Goal: Information Seeking & Learning: Learn about a topic

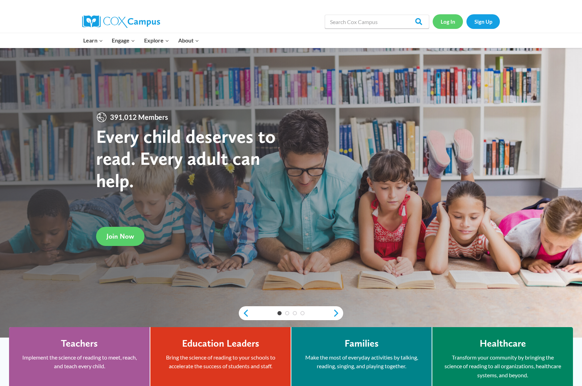
click at [449, 22] on link "Log In" at bounding box center [448, 21] width 30 height 14
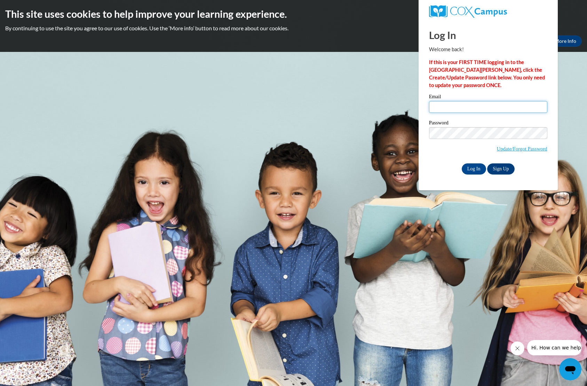
click at [447, 106] on input "Email" at bounding box center [488, 107] width 118 height 12
click at [473, 166] on input "Log In" at bounding box center [474, 168] width 24 height 11
click at [478, 148] on span "Update/Forgot Password" at bounding box center [488, 141] width 118 height 29
click at [496, 107] on input "BMcClurkan@forsythk12.org" at bounding box center [488, 107] width 118 height 12
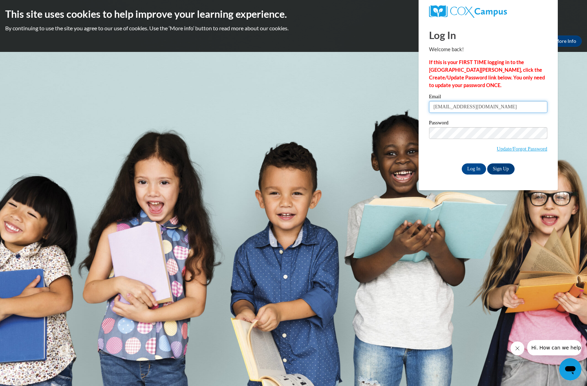
click at [496, 107] on input "BMcClurkan@forsythk12.org" at bounding box center [488, 107] width 118 height 12
type input "bmcclurkan@forsyth.k12.ga.us"
click at [462, 163] on input "Log In" at bounding box center [474, 168] width 24 height 11
click at [471, 170] on input "Log In" at bounding box center [474, 168] width 24 height 11
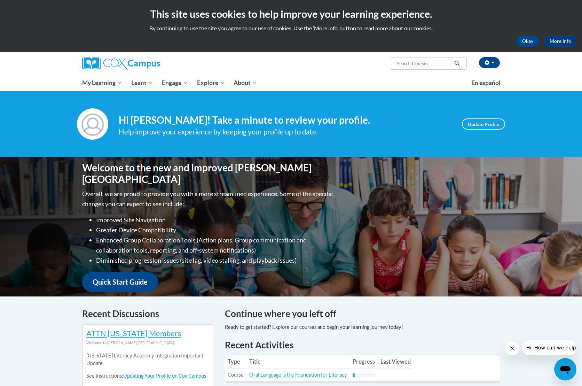
click at [411, 66] on input "Search..." at bounding box center [424, 63] width 56 height 8
type input "brennan"
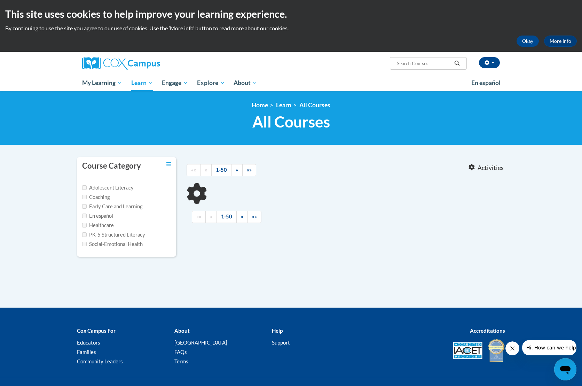
type input "[PERSON_NAME]"
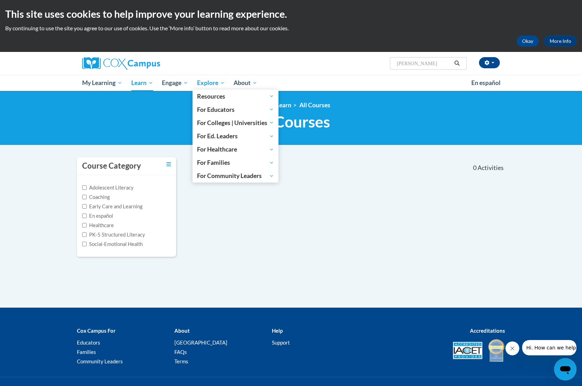
click at [210, 81] on span "Explore" at bounding box center [211, 83] width 28 height 8
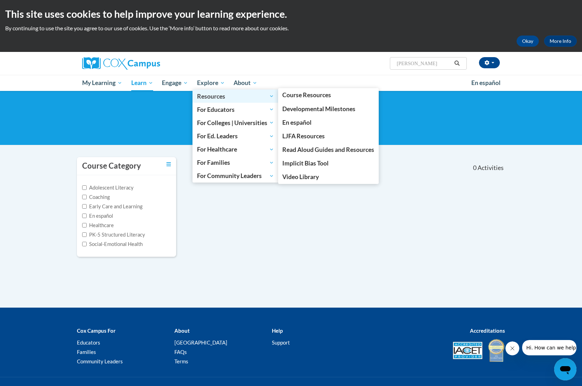
click at [208, 98] on span "Resources" at bounding box center [235, 96] width 77 height 8
click at [210, 94] on span "Resources" at bounding box center [235, 96] width 77 height 8
click at [303, 176] on span "Video Library" at bounding box center [300, 176] width 37 height 7
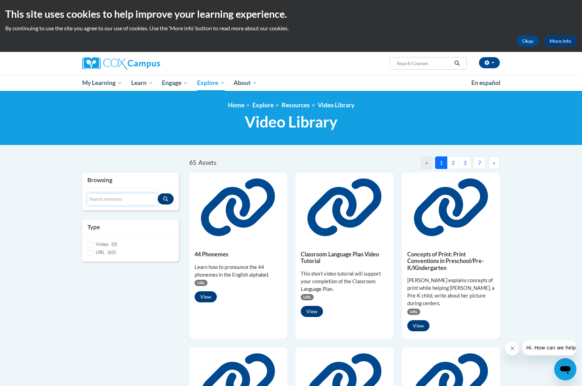
click at [105, 196] on input "Search resources" at bounding box center [122, 199] width 70 height 12
type input "word-level reading support for adolescent readers"
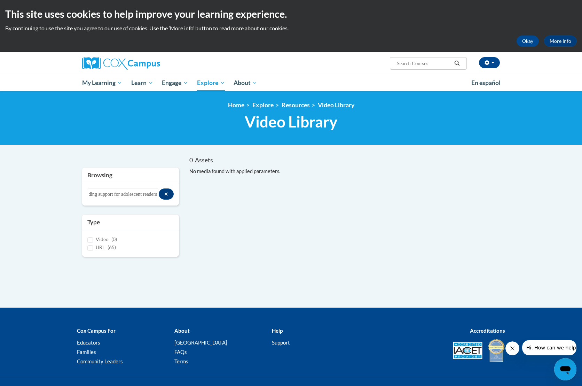
scroll to position [0, 0]
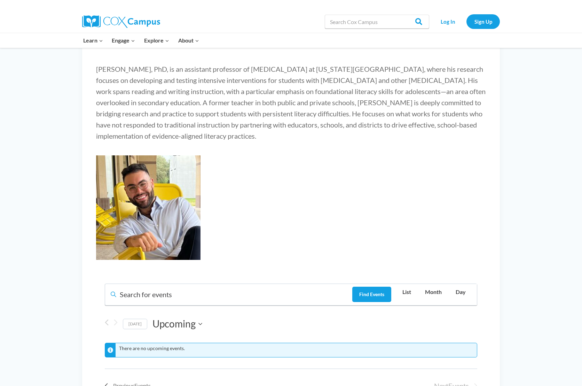
scroll to position [209, 0]
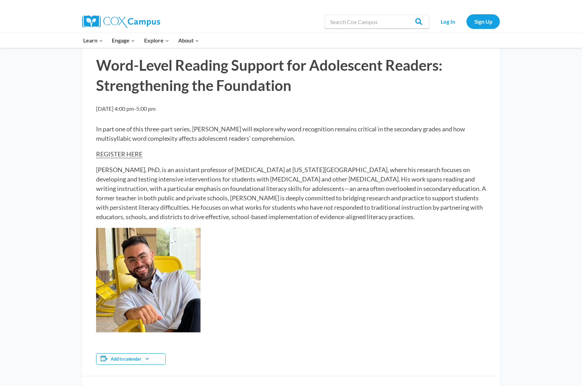
scroll to position [174, 0]
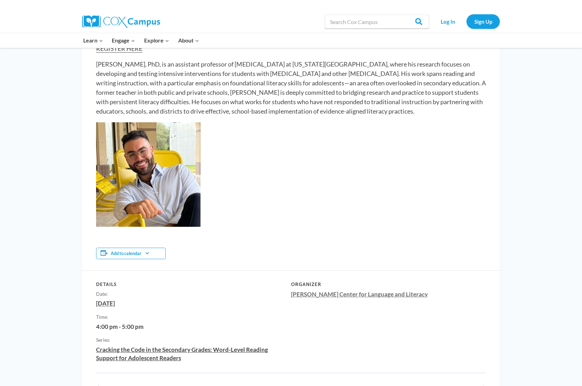
click at [331, 295] on link "[PERSON_NAME] Center for Language and Literacy" at bounding box center [359, 293] width 137 height 7
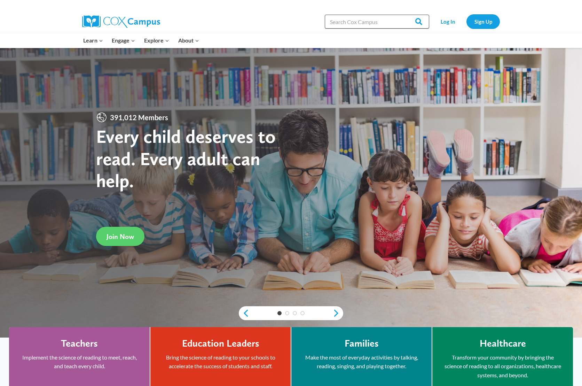
click at [376, 24] on input "Search in [URL][DOMAIN_NAME]" at bounding box center [377, 22] width 104 height 14
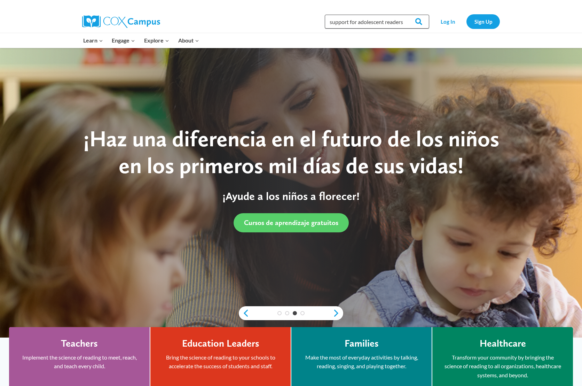
scroll to position [0, 48]
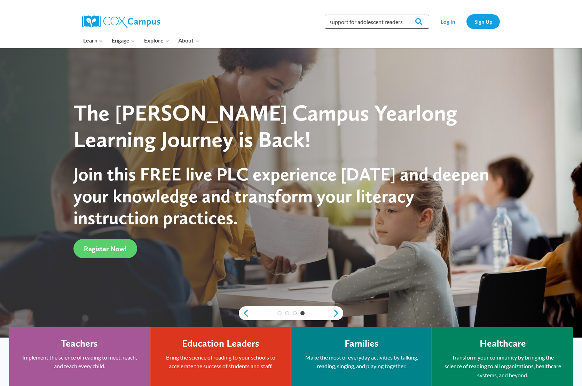
click at [376, 23] on input "word level reading support for adolescent readers" at bounding box center [377, 22] width 104 height 14
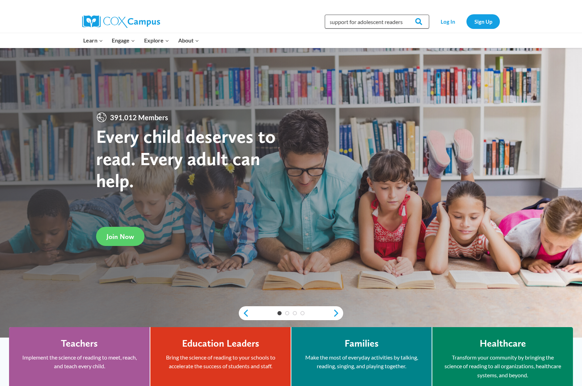
type input "word level reading support for adolescent readers"
click at [402, 15] on input "Search" at bounding box center [415, 22] width 27 height 14
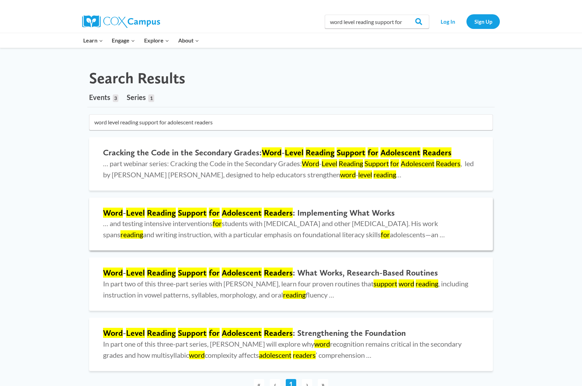
click at [187, 211] on mark "Support" at bounding box center [192, 212] width 29 height 10
click at [127, 152] on h2 "Cracking the Code in the Secondary Grades: Word - Level Reading Support for Ado…" at bounding box center [291, 153] width 376 height 10
click at [150, 278] on p "In part two of this three-part series with Dr. Chandler, learn four proven rout…" at bounding box center [291, 289] width 376 height 22
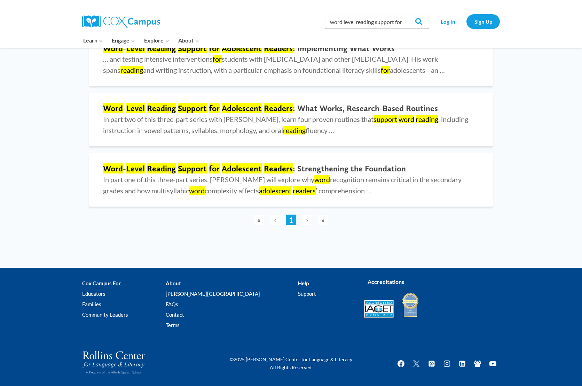
scroll to position [165, 0]
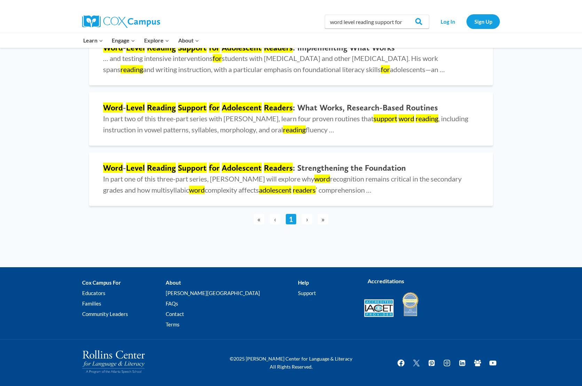
click at [309, 221] on span "›" at bounding box center [307, 219] width 10 height 10
click at [253, 24] on div "Search in https://coxcampus.org/ word level reading support for adolescent read…" at bounding box center [372, 21] width 258 height 22
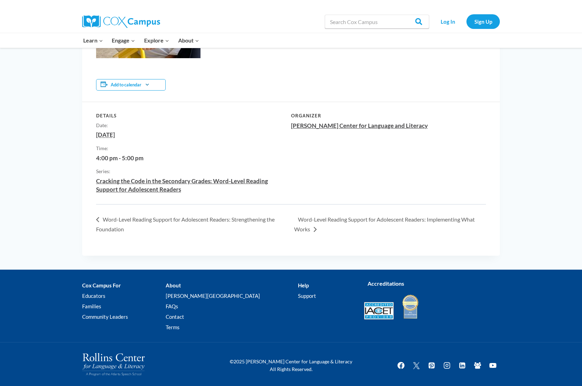
scroll to position [345, 0]
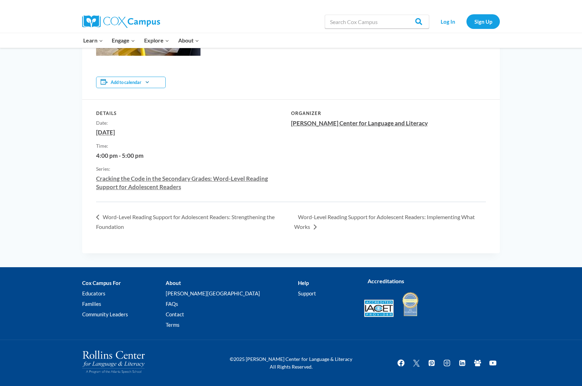
click at [134, 178] on link "Cracking the Code in the Secondary Grades: Word-Level Reading Support for Adole…" at bounding box center [182, 183] width 172 height 16
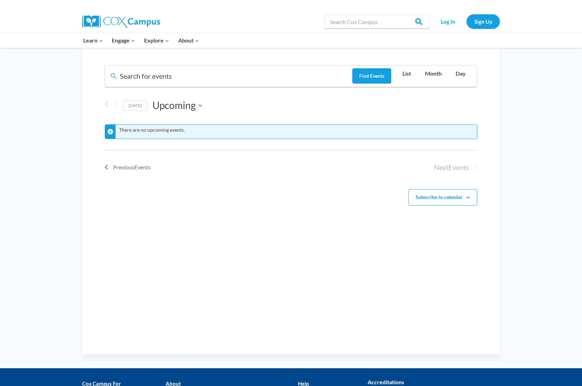
scroll to position [313, 0]
